Goal: Task Accomplishment & Management: Complete application form

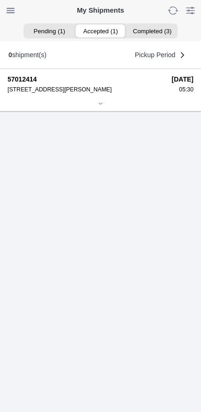
click at [103, 32] on ion-segment-button "Accepted (1)" at bounding box center [100, 30] width 51 height 13
click at [100, 106] on icon at bounding box center [101, 104] width 6 height 6
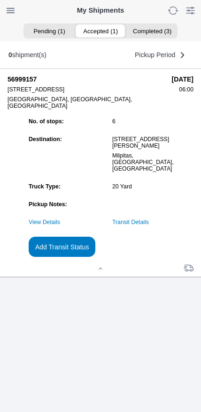
click at [147, 226] on link "Transit Details" at bounding box center [130, 222] width 37 height 7
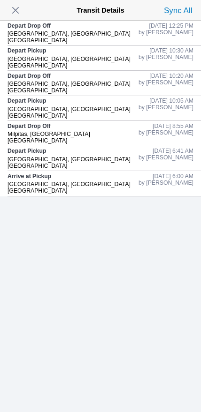
click at [22, 15] on span "button" at bounding box center [15, 10] width 13 height 13
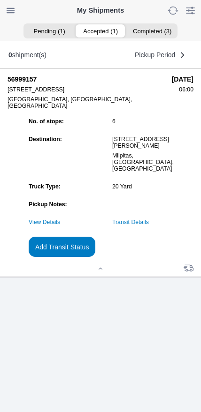
click at [0, 0] on slot "Add Transit Status" at bounding box center [0, 0] width 0 height 0
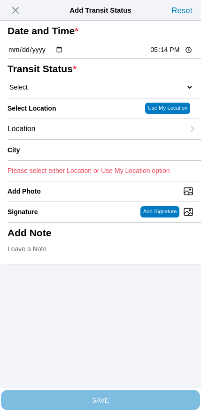
click at [151, 55] on input "17:14" at bounding box center [171, 50] width 44 height 10
type input "14:00"
click at [65, 91] on select "Select Arrive at Drop Off Arrive at Pickup Break Start Break Stop Depart Drop O…" at bounding box center [101, 87] width 186 height 8
select select "DPTPULOC"
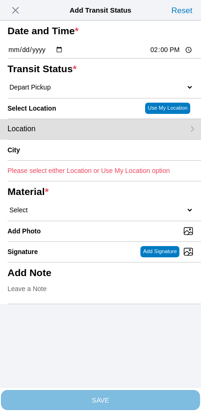
click at [66, 139] on div "Location" at bounding box center [96, 129] width 177 height 20
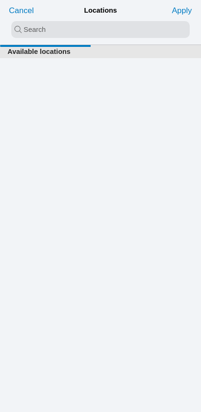
click at [83, 29] on input "search text" at bounding box center [100, 29] width 178 height 17
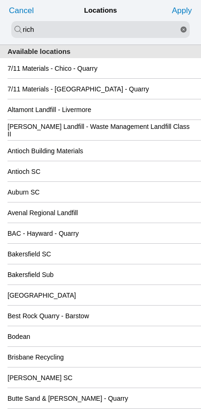
type input "rich"
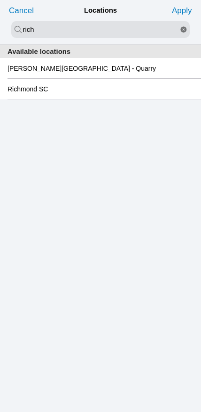
click at [0, 0] on slot "Richmond SC" at bounding box center [0, 0] width 0 height 0
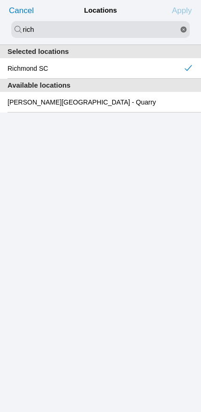
click at [0, 0] on slot "Apply" at bounding box center [0, 0] width 0 height 0
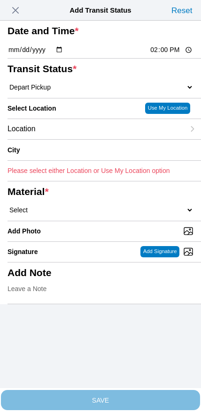
type input "Richmond"
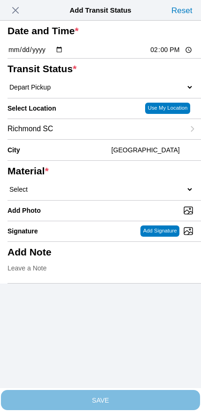
click at [101, 194] on select "Select 1" x 3" Rock 1" x 4" Rock 2" x 4" Rock Asphalt Cold Patch Backfill Spec …" at bounding box center [101, 189] width 186 height 8
select select "708654"
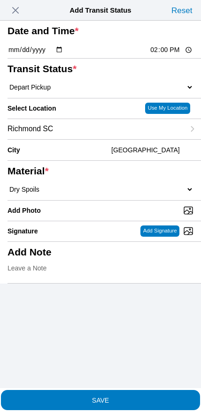
click at [116, 397] on span "SAVE" at bounding box center [101, 400] width 186 height 7
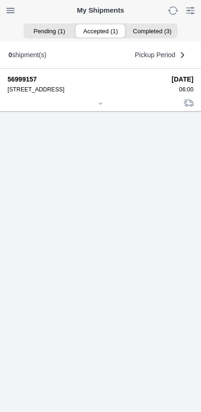
click at [95, 108] on div at bounding box center [101, 104] width 186 height 7
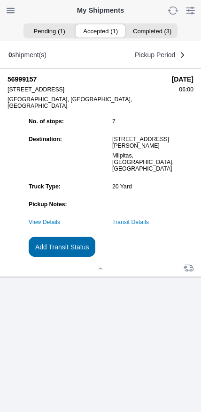
click at [0, 0] on slot "Add Transit Status" at bounding box center [0, 0] width 0 height 0
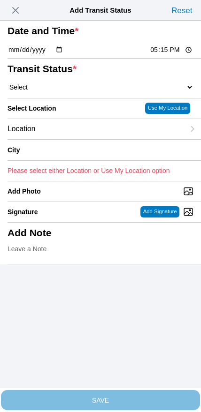
click at [157, 55] on input "17:15" at bounding box center [171, 50] width 44 height 10
type input "16:00"
click at [67, 91] on select "Select Arrive at Drop Off Arrive at Pickup Break Start Break Stop Depart Drop O…" at bounding box center [101, 87] width 186 height 8
select select "BREAKSTART"
click at [59, 139] on div "Location" at bounding box center [96, 129] width 177 height 20
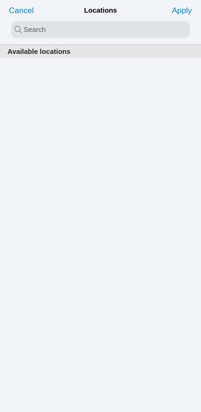
click at [85, 32] on input "search text" at bounding box center [100, 29] width 178 height 17
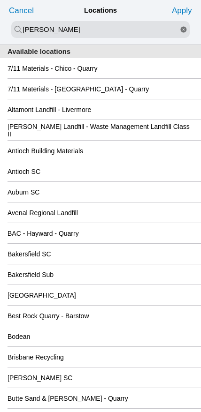
type input "newby"
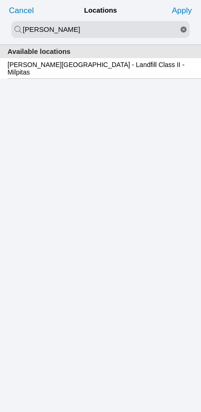
click at [79, 76] on div "Newby Island - Landfill Class II - Milpitas" at bounding box center [101, 68] width 186 height 20
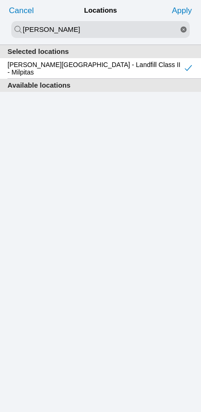
click at [0, 0] on slot "Apply" at bounding box center [0, 0] width 0 height 0
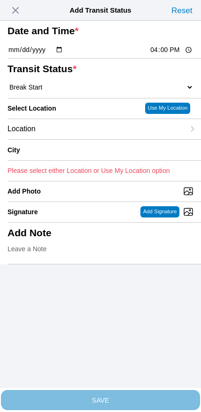
type input "Milpitas"
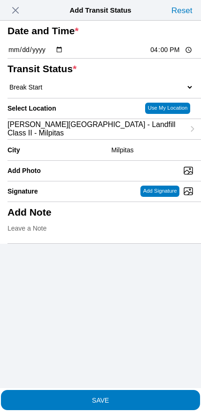
click at [124, 397] on span "SAVE" at bounding box center [101, 400] width 186 height 7
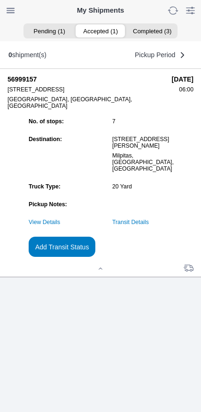
click at [0, 0] on slot "Add Transit Status" at bounding box center [0, 0] width 0 height 0
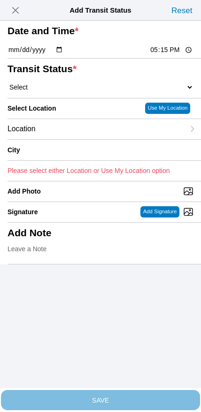
click at [153, 55] on input "17:15" at bounding box center [171, 50] width 44 height 10
type input "16:30"
click at [67, 91] on select "Select Arrive at Drop Off Arrive at Pickup Break Start Break Stop Depart Drop O…" at bounding box center [101, 87] width 186 height 8
select select "BREAKSTOP"
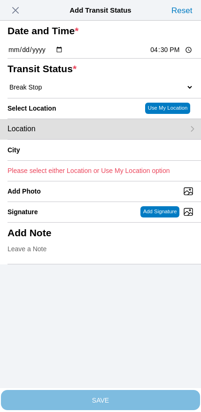
click at [66, 139] on div "Location" at bounding box center [96, 129] width 177 height 20
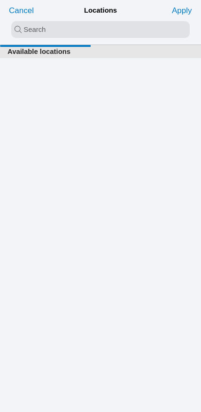
click at [74, 31] on input "search text" at bounding box center [100, 29] width 178 height 17
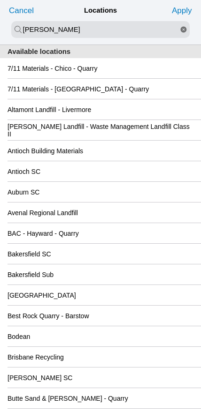
type input "newby"
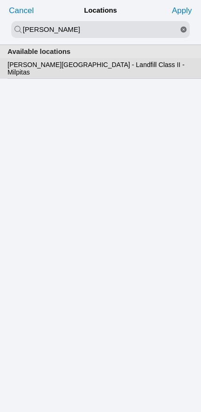
click at [0, 0] on slot "Newby Island - Landfill Class II - Milpitas" at bounding box center [0, 0] width 0 height 0
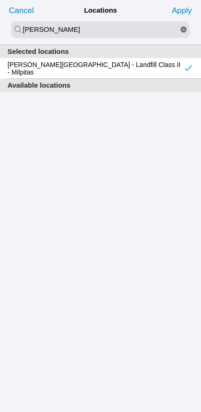
click at [0, 0] on slot "Apply" at bounding box center [0, 0] width 0 height 0
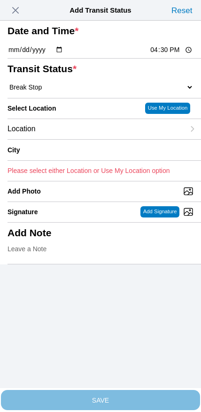
type input "Milpitas"
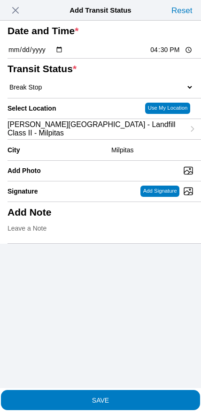
click at [134, 398] on span "SAVE" at bounding box center [101, 400] width 186 height 7
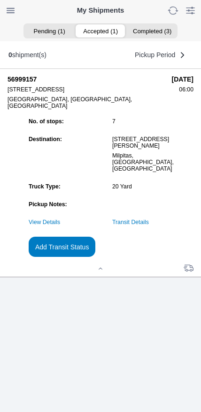
click at [149, 226] on link "Transit Details" at bounding box center [130, 222] width 37 height 7
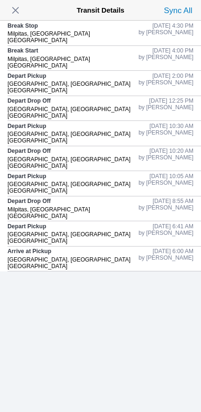
click at [19, 13] on span "button" at bounding box center [15, 10] width 13 height 13
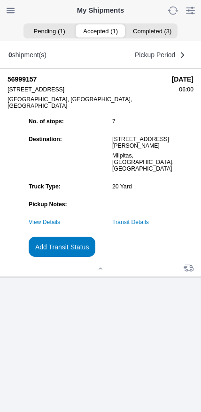
click at [0, 0] on slot "Add Transit Status" at bounding box center [0, 0] width 0 height 0
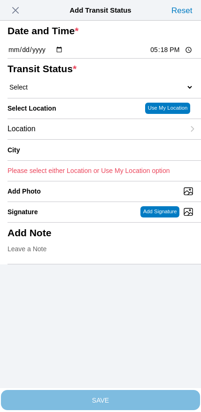
click at [163, 55] on input "17:18" at bounding box center [171, 50] width 44 height 10
type input "17:30"
click at [67, 91] on select "Select Arrive at Drop Off Arrive at Pickup Break Start Break Stop Depart Drop O…" at bounding box center [101, 87] width 186 height 8
select select "DPTDLVLOC"
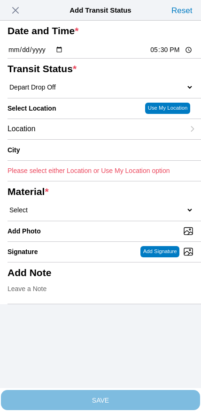
click at [80, 139] on div "Location" at bounding box center [96, 129] width 177 height 20
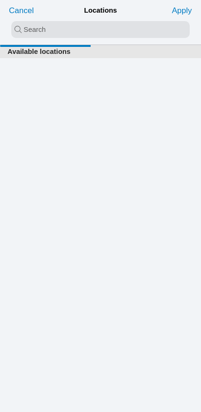
click at [93, 27] on input "search text" at bounding box center [100, 29] width 178 height 17
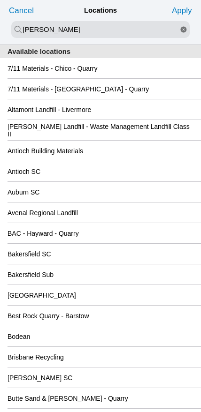
type input "newby"
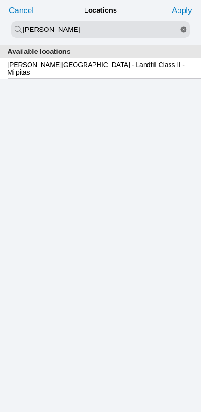
click at [0, 0] on slot "Newby Island - Landfill Class II - Milpitas" at bounding box center [0, 0] width 0 height 0
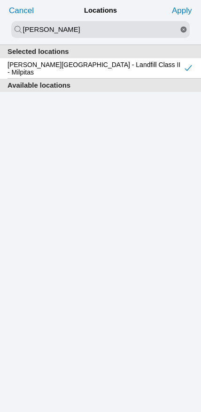
click at [0, 0] on slot "Apply" at bounding box center [0, 0] width 0 height 0
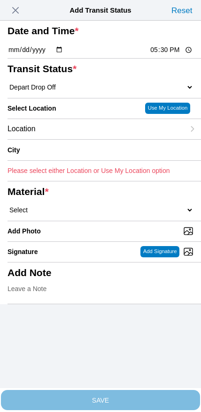
type input "Milpitas"
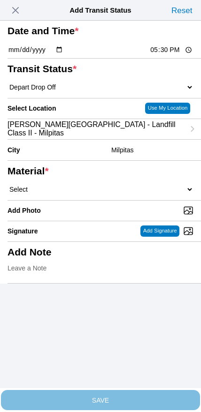
click at [132, 194] on select "Select 1" x 3" Rock 1" x 4" Rock 2" x 4" Rock Asphalt Cold Patch Backfill Spec …" at bounding box center [101, 189] width 186 height 8
select select "708654"
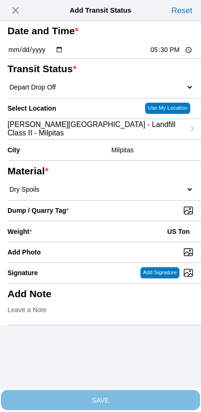
click at [135, 216] on input "Dump / Quarry Tag *" at bounding box center [104, 210] width 193 height 10
type input "C:\fakepath\image.jpg"
click at [80, 242] on div "Weight * US Ton" at bounding box center [101, 231] width 186 height 21
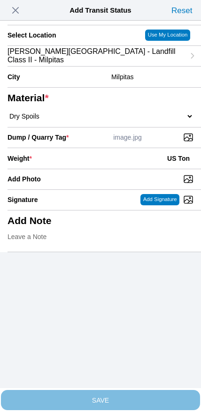
scroll to position [84, 0]
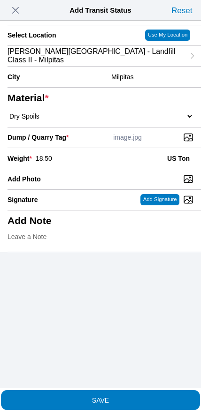
type input "18.50"
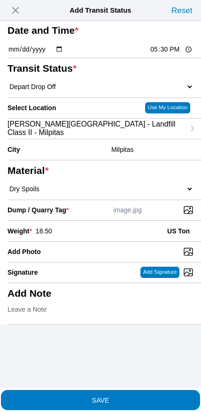
scroll to position [71, 0]
click at [0, 0] on slot "SAVE" at bounding box center [0, 0] width 0 height 0
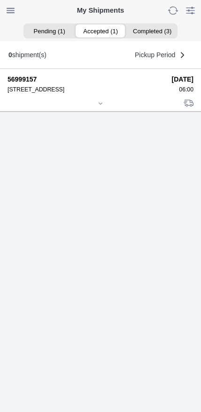
click at [102, 108] on div at bounding box center [101, 104] width 186 height 7
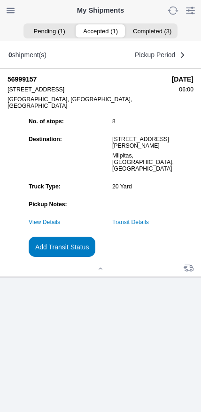
click at [149, 226] on link "Transit Details" at bounding box center [130, 222] width 37 height 7
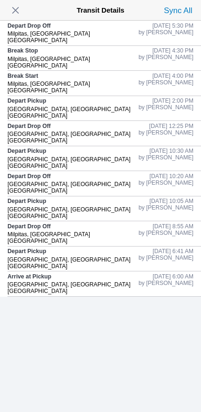
click at [14, 16] on span "button" at bounding box center [15, 10] width 13 height 13
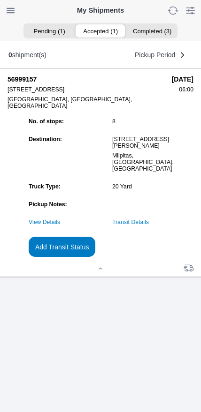
click at [149, 226] on link "Transit Details" at bounding box center [130, 222] width 37 height 7
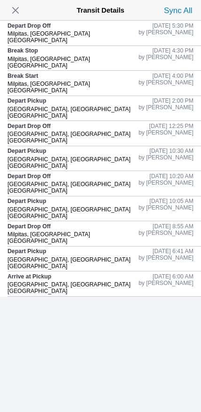
click at [15, 13] on span "button" at bounding box center [15, 10] width 13 height 13
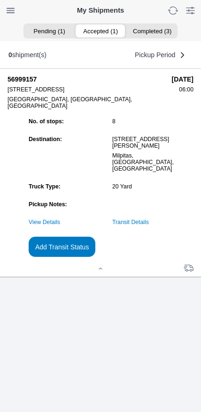
click at [0, 0] on slot "Add Transit Status" at bounding box center [0, 0] width 0 height 0
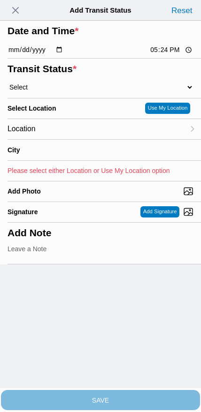
click at [160, 55] on input "17:24" at bounding box center [171, 50] width 44 height 10
type input "19:00"
click at [63, 91] on select "Select Arrive at Drop Off Arrive at Pickup Break Start Break Stop Depart Drop O…" at bounding box center [101, 87] width 186 height 8
select select "DELIVRED"
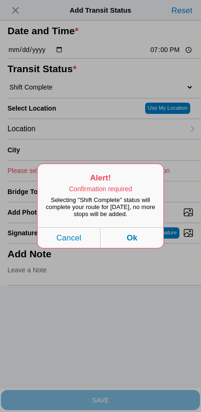
click at [147, 248] on button "Ok" at bounding box center [131, 237] width 63 height 21
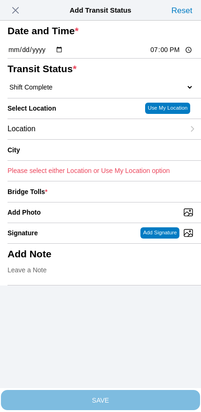
click at [12, 10] on span "button" at bounding box center [15, 10] width 13 height 13
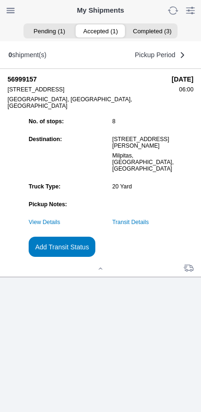
click at [149, 226] on link "Transit Details" at bounding box center [130, 222] width 37 height 7
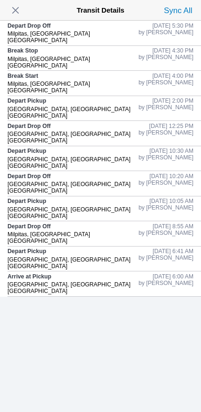
click at [8, 6] on button "button" at bounding box center [16, 10] width 18 height 15
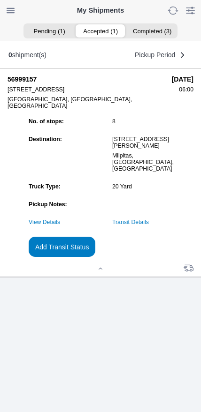
click at [0, 0] on slot "Add Transit Status" at bounding box center [0, 0] width 0 height 0
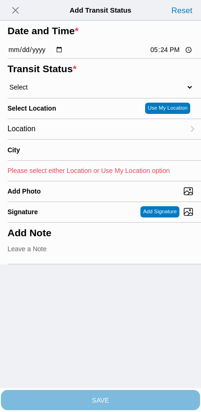
click at [169, 55] on input "17:24" at bounding box center [171, 50] width 44 height 10
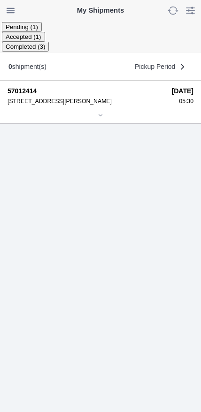
click at [45, 38] on ion-segment-button "Accepted (1)" at bounding box center [23, 37] width 43 height 8
click at [103, 118] on icon at bounding box center [101, 116] width 6 height 6
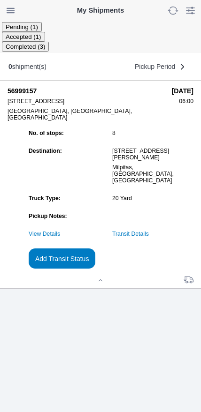
click at [140, 237] on link "Transit Details" at bounding box center [130, 234] width 37 height 7
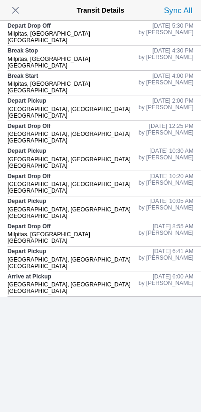
click at [18, 13] on span "button" at bounding box center [15, 10] width 13 height 13
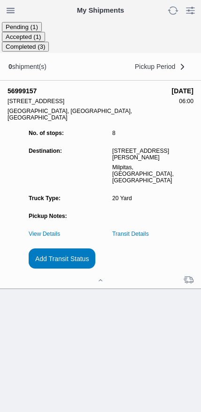
click at [0, 0] on slot "Add Transit Status" at bounding box center [0, 0] width 0 height 0
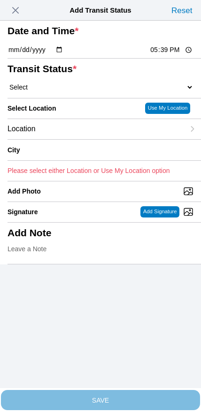
click at [162, 55] on input "17:39" at bounding box center [171, 50] width 44 height 10
type input "19:00"
click at [60, 91] on select "Select Arrive at Drop Off Arrive at Pickup Break Start Break Stop Depart Drop O…" at bounding box center [101, 87] width 186 height 8
select select "DELIVRED"
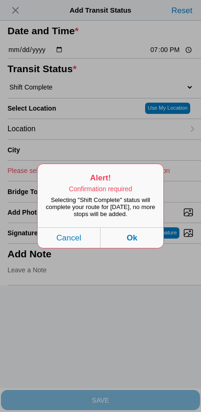
click at [148, 248] on button "Ok" at bounding box center [131, 237] width 63 height 21
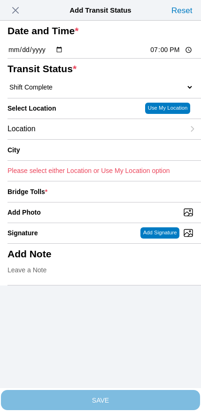
click at [76, 139] on div "Location" at bounding box center [96, 129] width 177 height 20
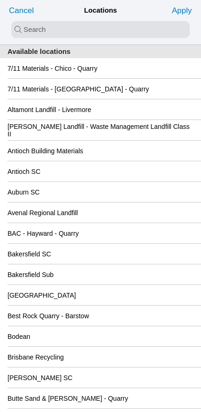
click at [91, 32] on input "search text" at bounding box center [100, 29] width 178 height 17
type input "oak"
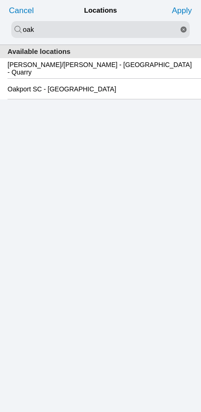
click at [88, 99] on div "Oakport SC - Oakland" at bounding box center [101, 89] width 186 height 20
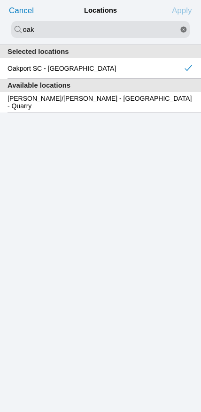
click at [0, 0] on slot "Apply" at bounding box center [0, 0] width 0 height 0
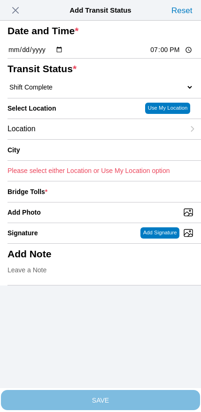
type input "Oakland"
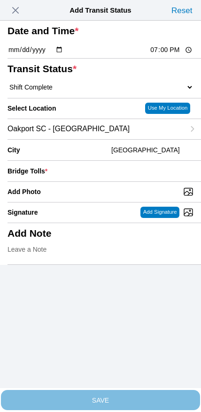
click at [107, 197] on input "Add Photo" at bounding box center [104, 192] width 193 height 10
type input "C:\fakepath\IMG_7063.jpeg"
click at [148, 181] on input "number" at bounding box center [122, 171] width 142 height 21
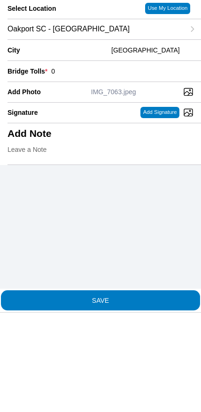
type input "0"
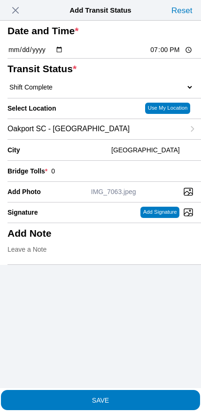
click at [129, 397] on span "SAVE" at bounding box center [101, 400] width 186 height 7
